Goal: Transaction & Acquisition: Obtain resource

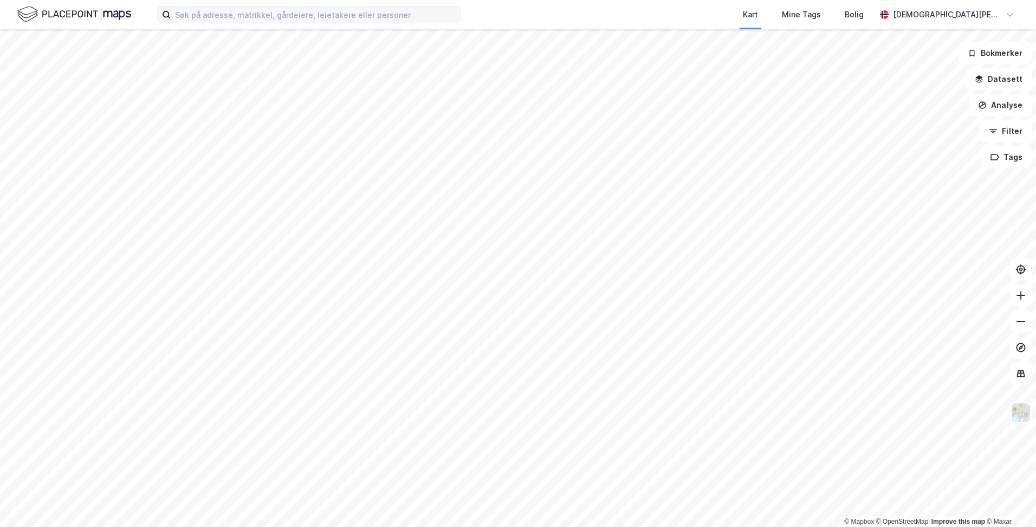
click at [428, 23] on label at bounding box center [308, 14] width 303 height 17
click at [428, 23] on input at bounding box center [315, 15] width 289 height 16
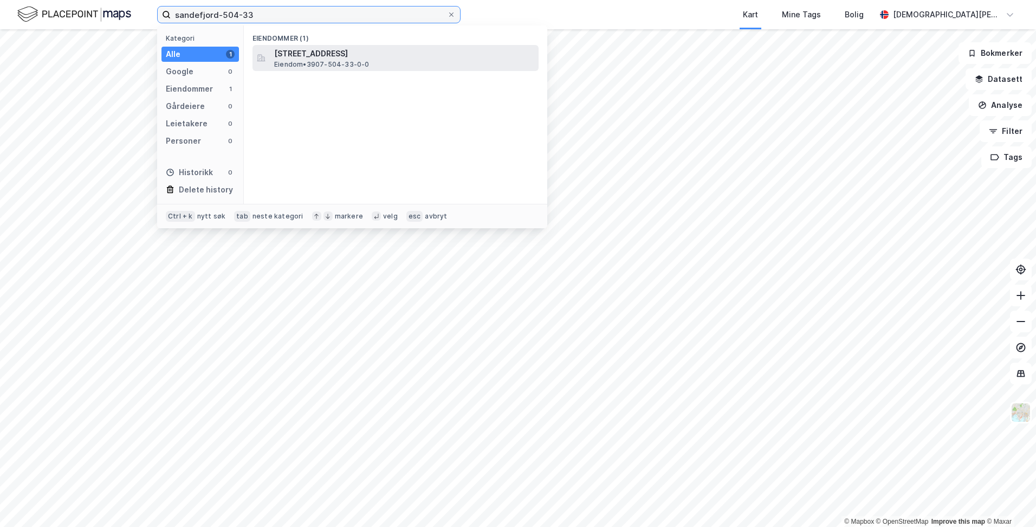
type input "sandefjord-504-33"
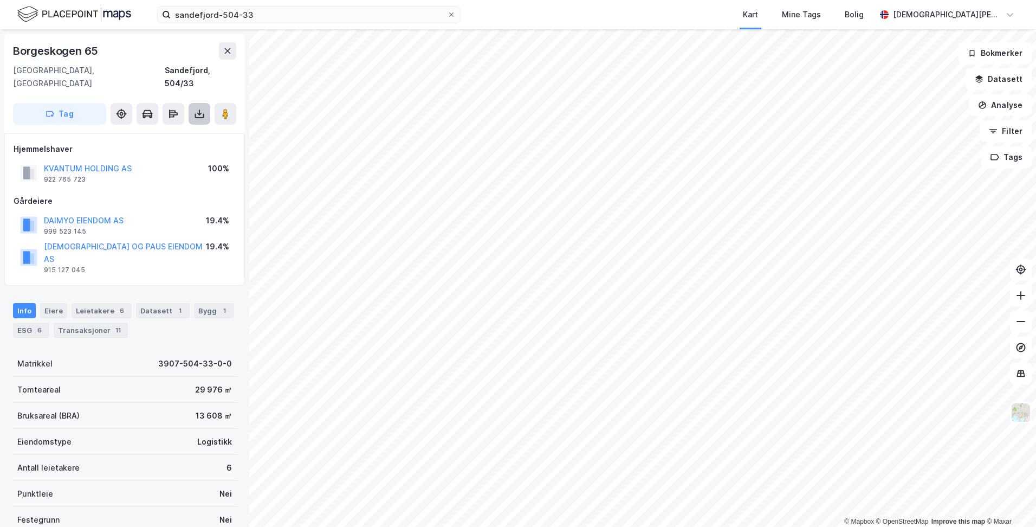
click at [201, 113] on icon at bounding box center [199, 114] width 4 height 3
click at [175, 131] on div "Last ned grunnbok" at bounding box center [145, 135] width 63 height 9
